Goal: Task Accomplishment & Management: Use online tool/utility

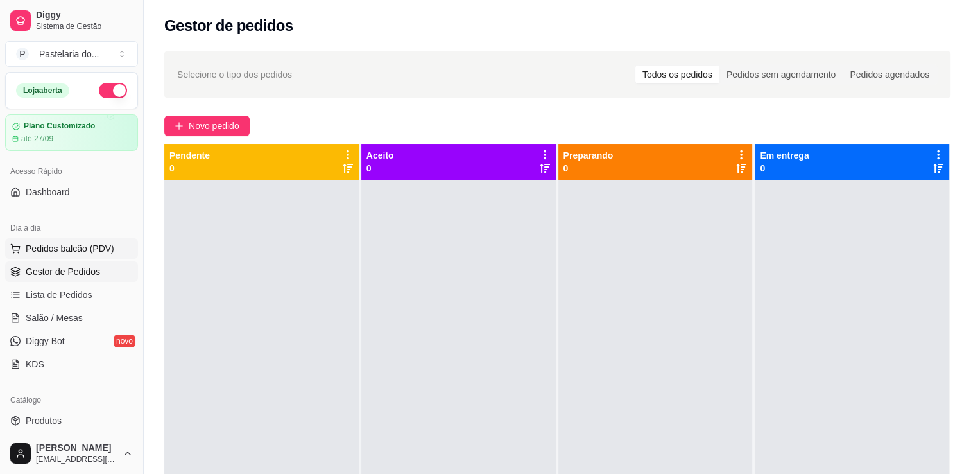
click at [93, 243] on span "Pedidos balcão (PDV)" at bounding box center [70, 248] width 89 height 13
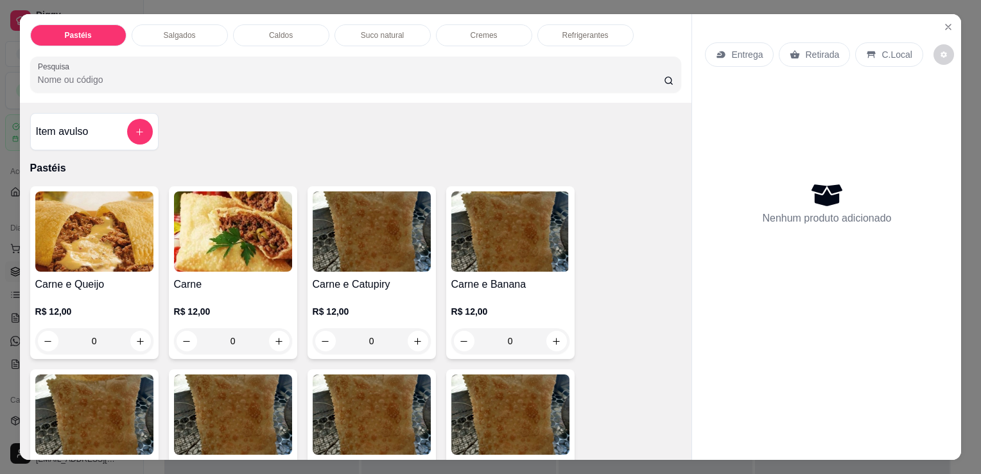
click at [956, 19] on div "Entrega Retirada C.Local Nenhum produto adicionado" at bounding box center [826, 226] width 269 height 425
click at [955, 19] on div "Entrega Retirada C.Local Nenhum produto adicionado" at bounding box center [826, 226] width 269 height 425
click at [951, 22] on button "Close" at bounding box center [948, 27] width 21 height 21
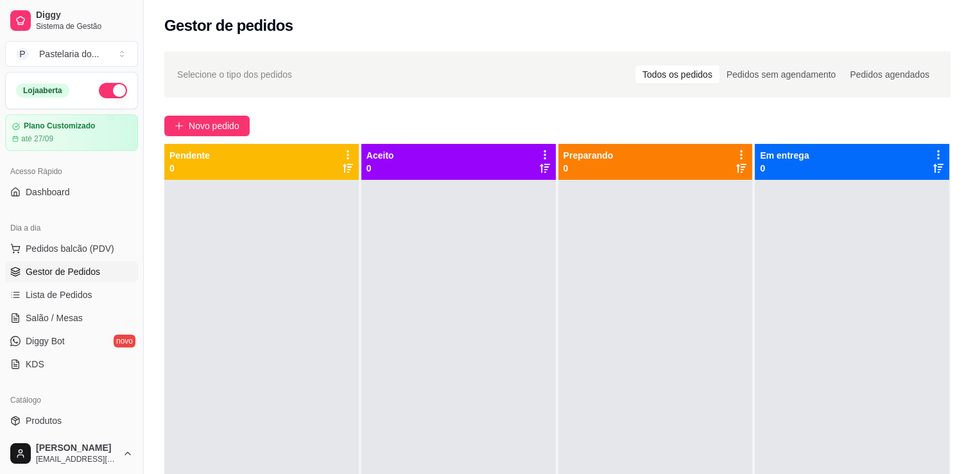
click at [110, 87] on button "button" at bounding box center [113, 90] width 28 height 15
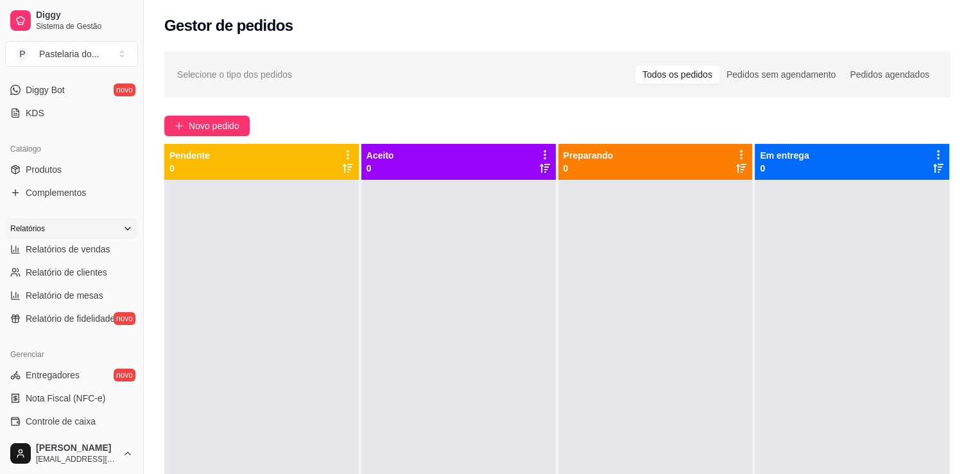
scroll to position [321, 0]
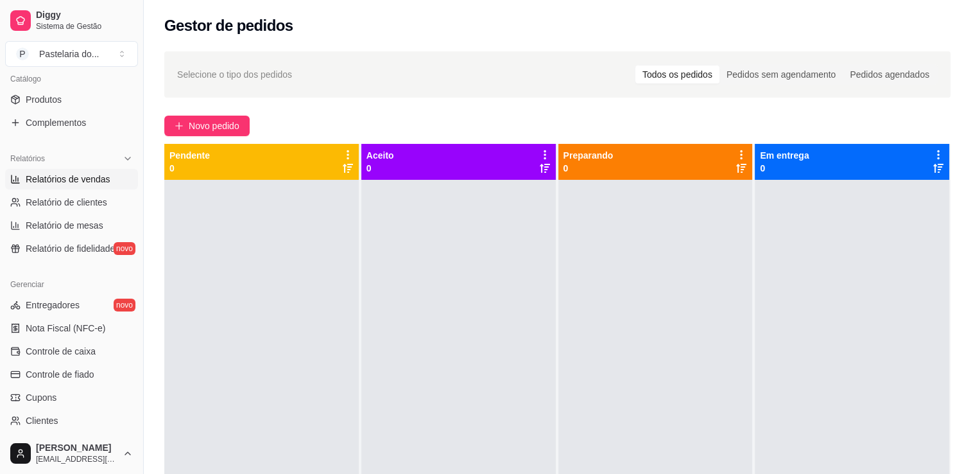
click at [100, 173] on span "Relatórios de vendas" at bounding box center [68, 179] width 85 height 13
select select "ALL"
select select "0"
